Goal: Information Seeking & Learning: Check status

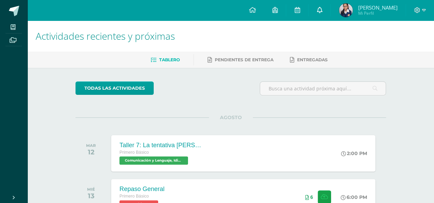
click at [322, 7] on icon at bounding box center [319, 10] width 5 height 6
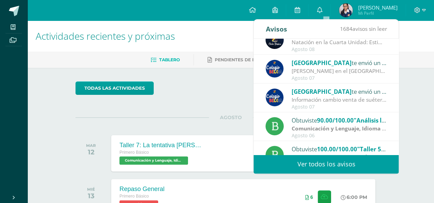
scroll to position [114, 0]
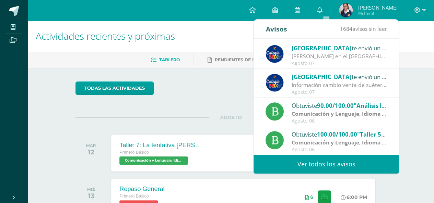
click at [374, 165] on link "Ver todos los avisos" at bounding box center [325, 164] width 145 height 19
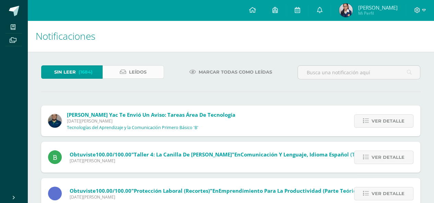
click at [112, 73] on link "Leídos" at bounding box center [133, 72] width 61 height 13
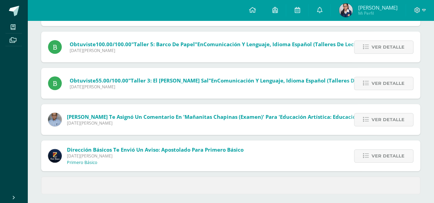
scroll to position [296, 0]
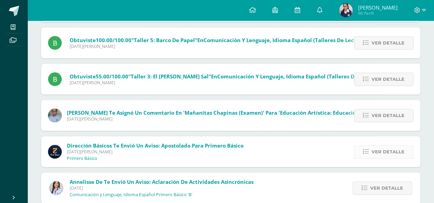
click at [372, 147] on span "Ver detalle" at bounding box center [387, 152] width 33 height 13
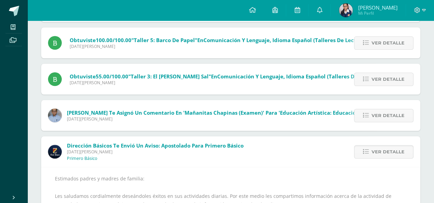
scroll to position [474, 0]
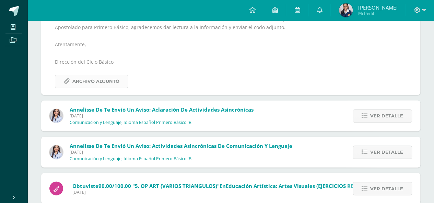
click at [120, 75] on link "Archivo Adjunto" at bounding box center [91, 81] width 73 height 13
